Goal: Task Accomplishment & Management: Manage account settings

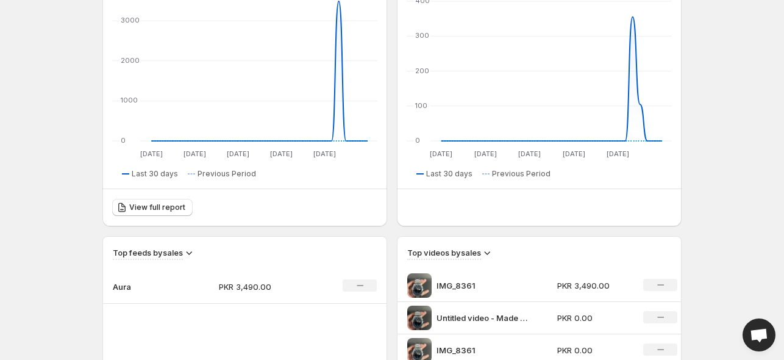
scroll to position [187, 0]
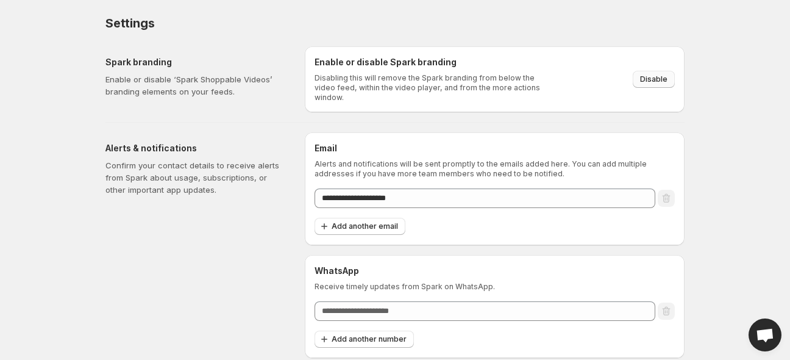
click at [646, 71] on button "Disable" at bounding box center [654, 79] width 42 height 17
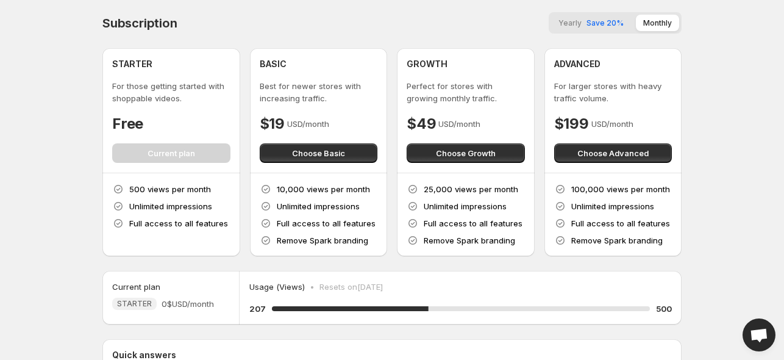
scroll to position [153, 0]
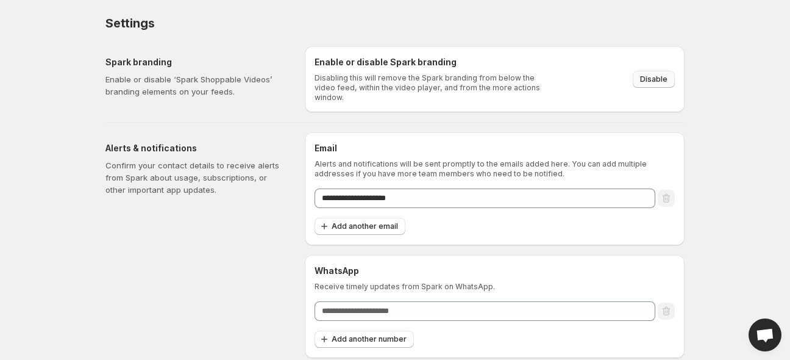
click at [656, 71] on button "Disable" at bounding box center [654, 79] width 42 height 17
